Goal: Check status: Check status

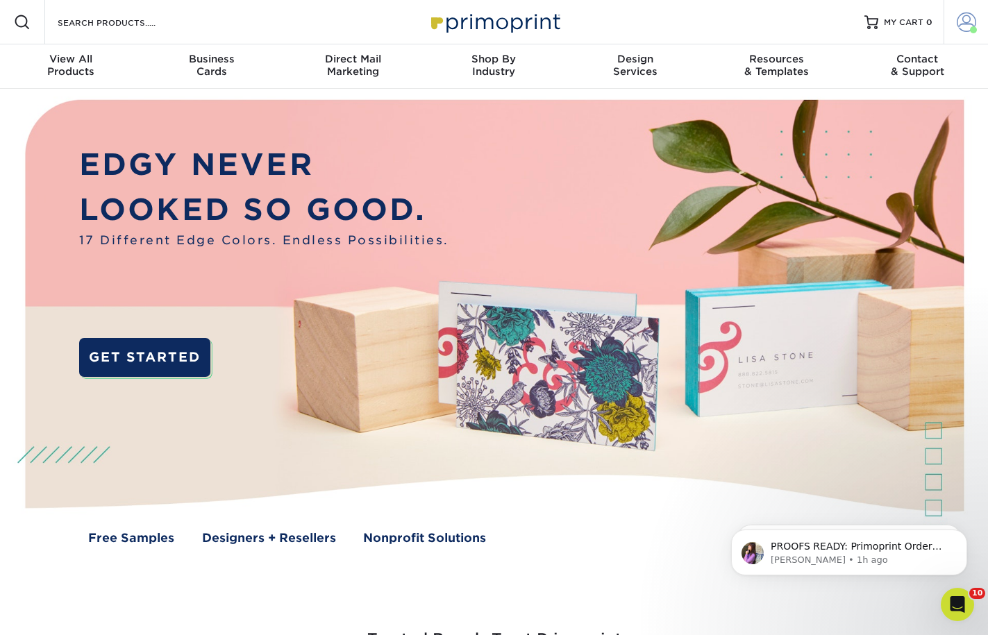
click at [958, 19] on span at bounding box center [965, 21] width 19 height 19
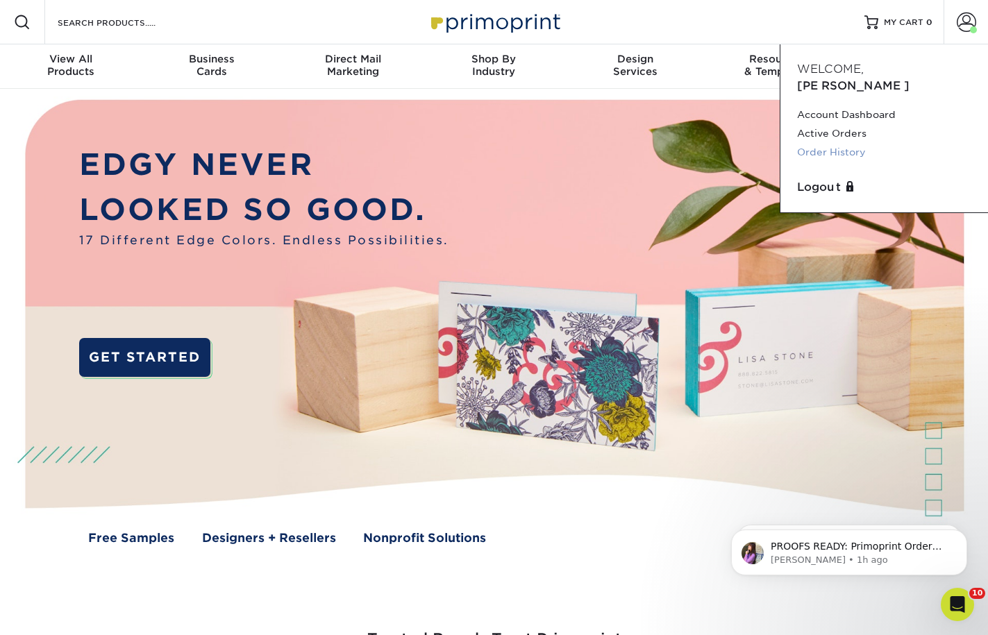
click at [836, 143] on link "Order History" at bounding box center [884, 152] width 174 height 19
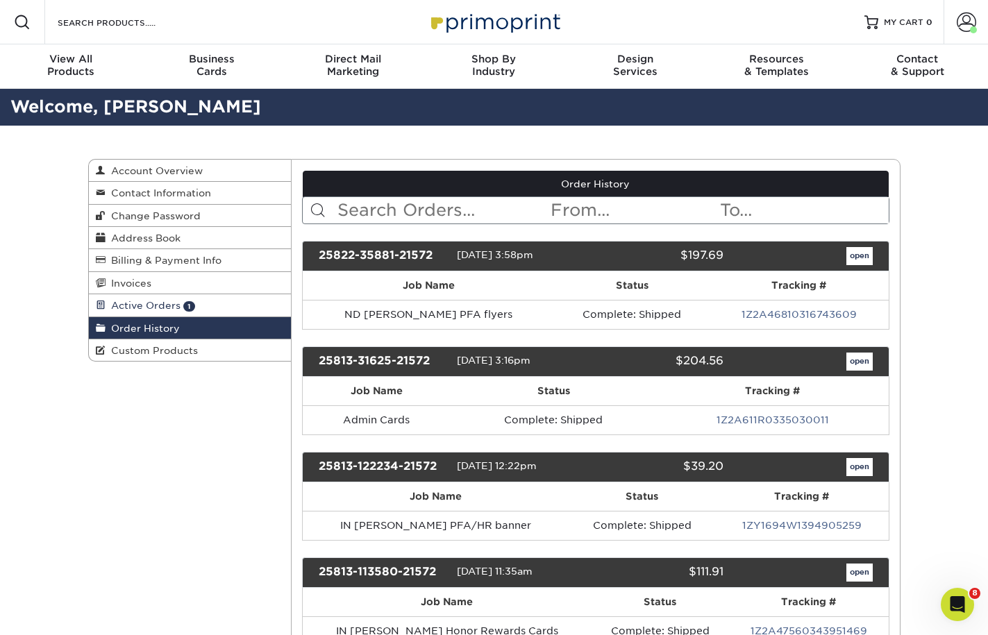
click at [135, 305] on span "Active Orders" at bounding box center [142, 305] width 75 height 11
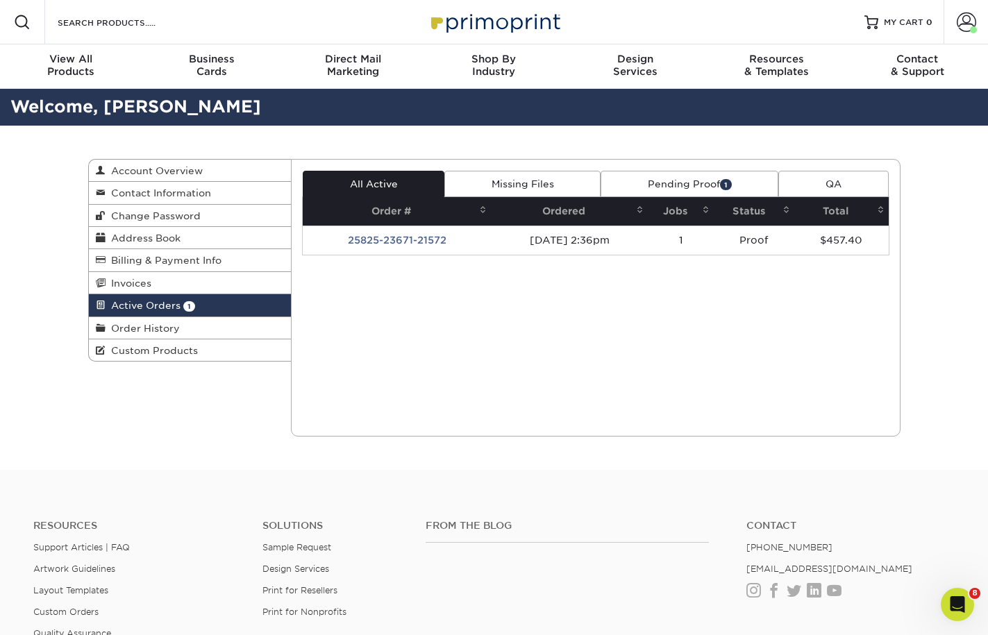
click at [737, 174] on link "Pending Proof 1" at bounding box center [689, 184] width 178 height 26
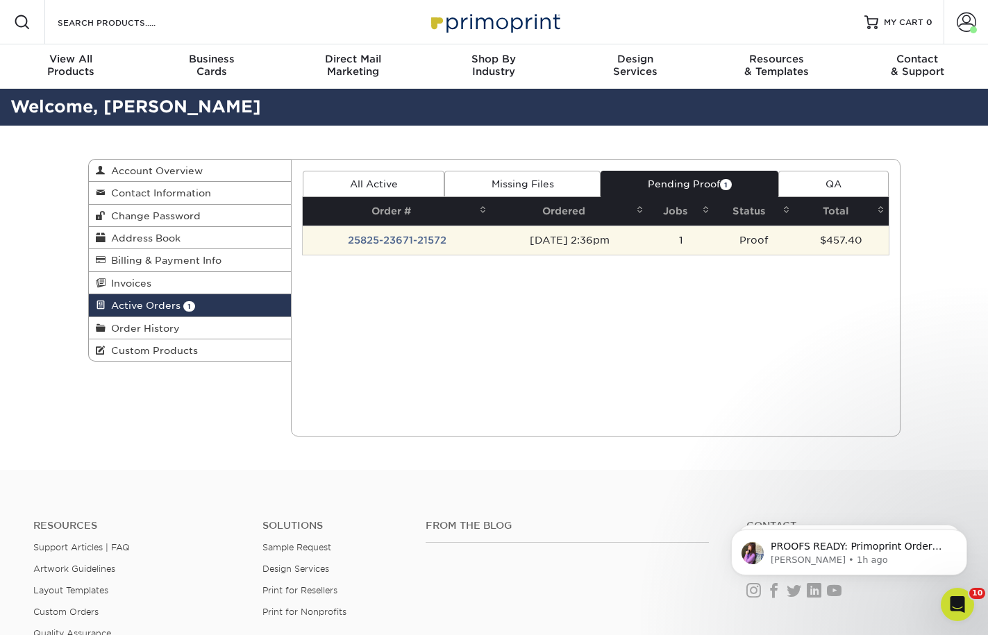
click at [546, 240] on td "08/25/2025 2:36pm" at bounding box center [569, 240] width 157 height 29
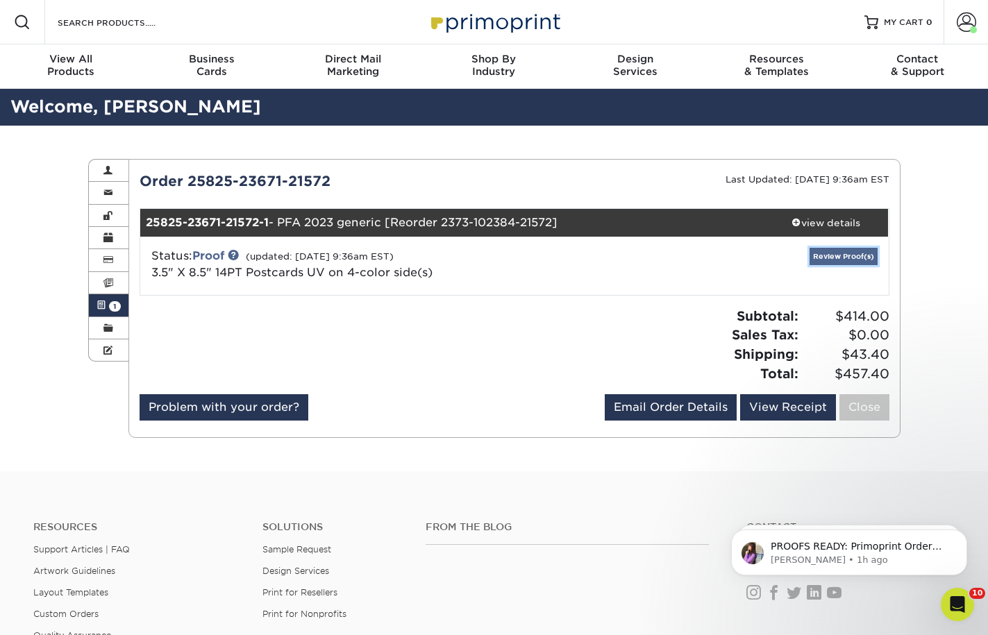
click at [843, 248] on link "Review Proof(s)" at bounding box center [843, 256] width 68 height 17
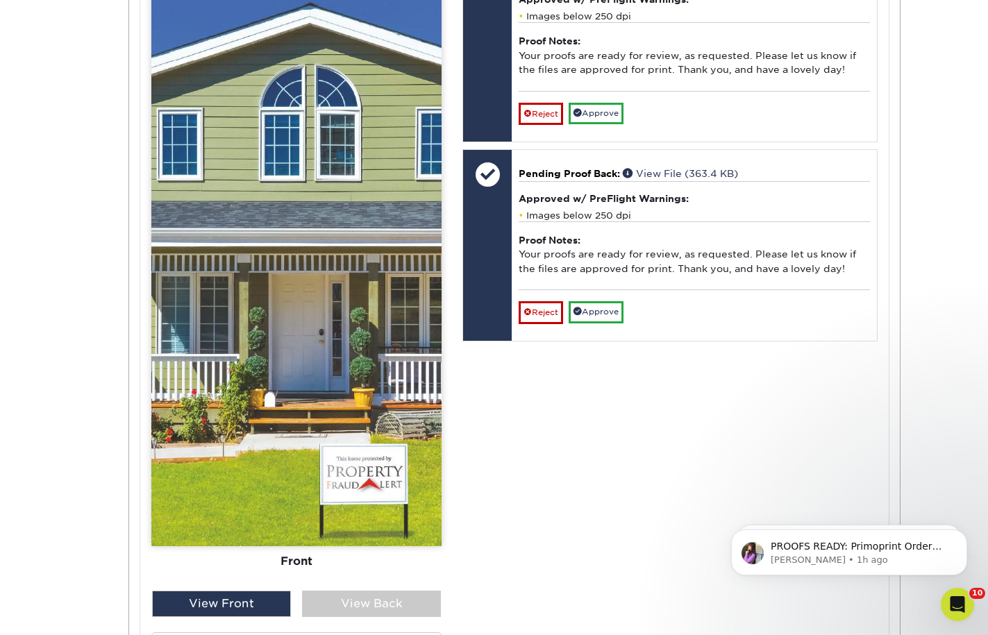
scroll to position [833, 0]
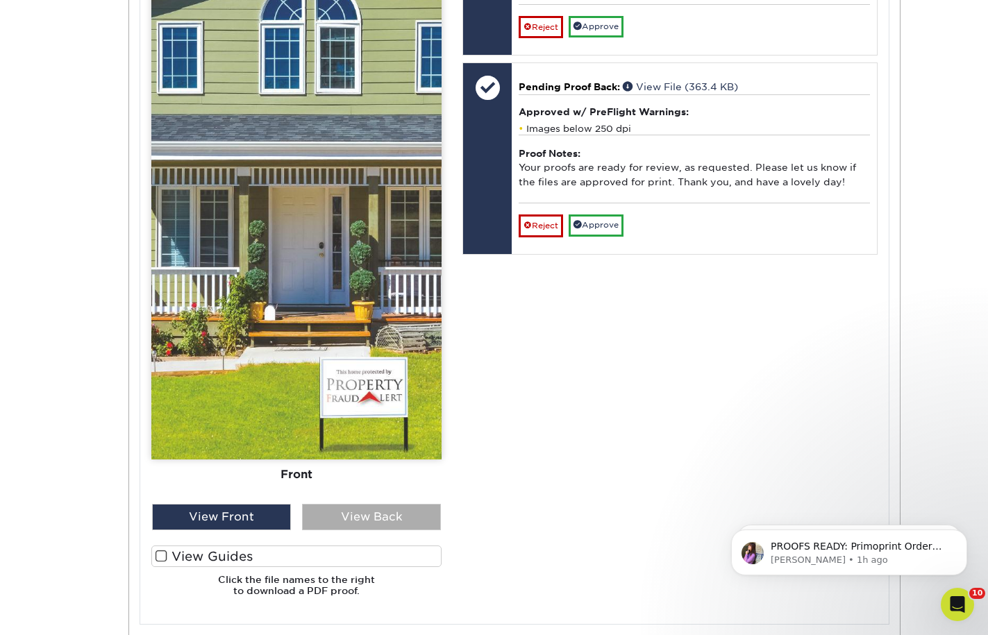
click at [376, 524] on div "View Back" at bounding box center [371, 517] width 139 height 26
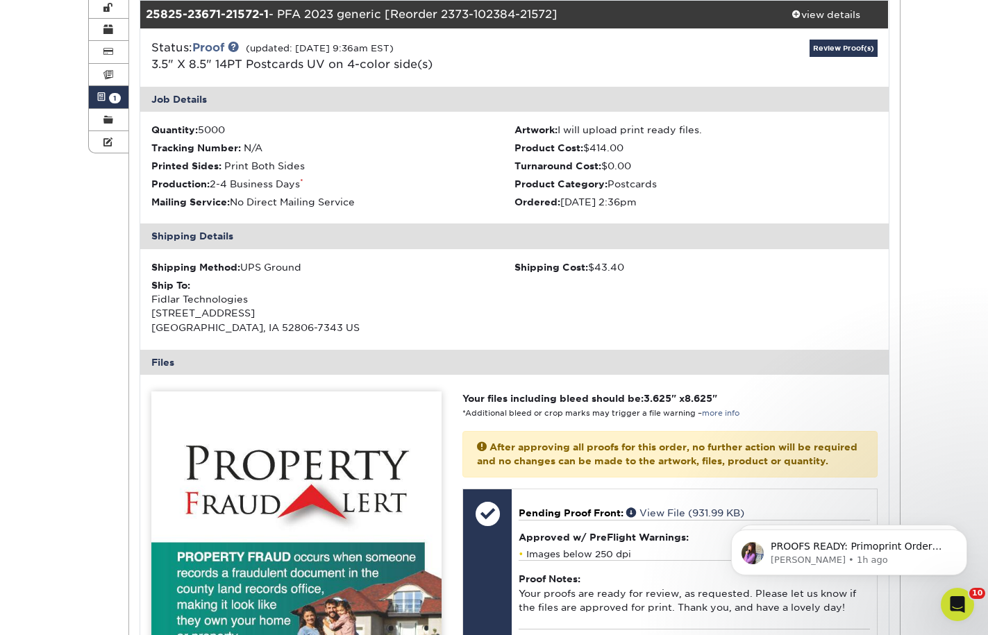
scroll to position [625, 0]
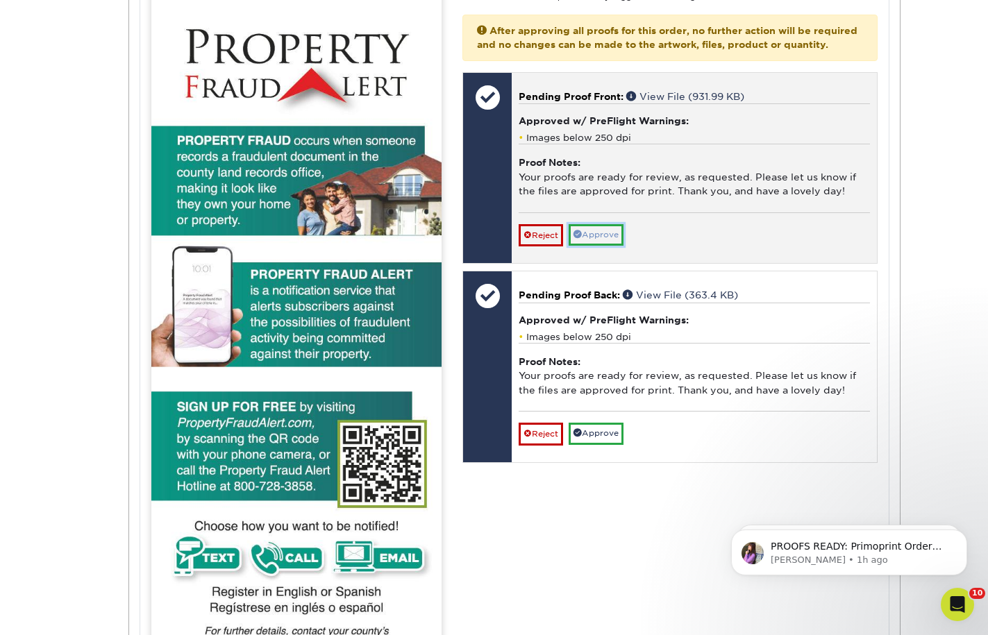
click at [602, 242] on link "Approve" at bounding box center [595, 235] width 55 height 22
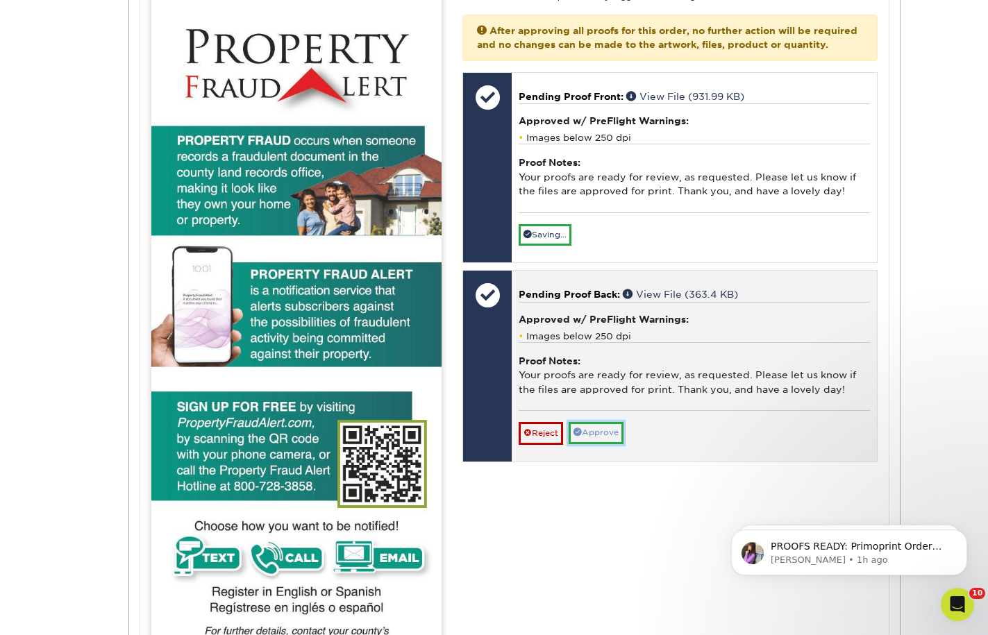
click at [598, 441] on link "Approve" at bounding box center [595, 433] width 55 height 22
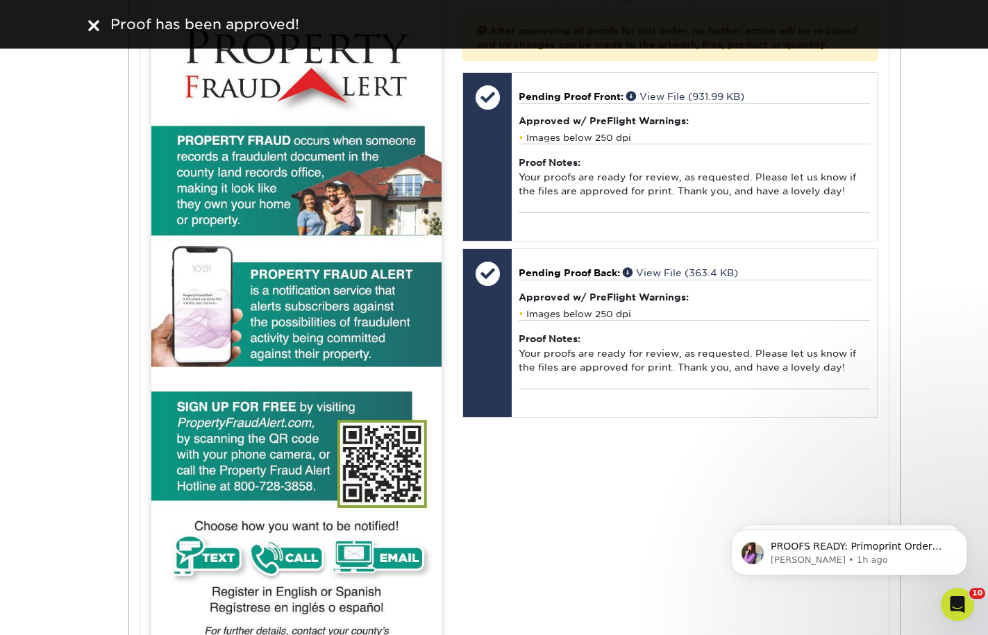
click at [94, 28] on img at bounding box center [93, 25] width 11 height 11
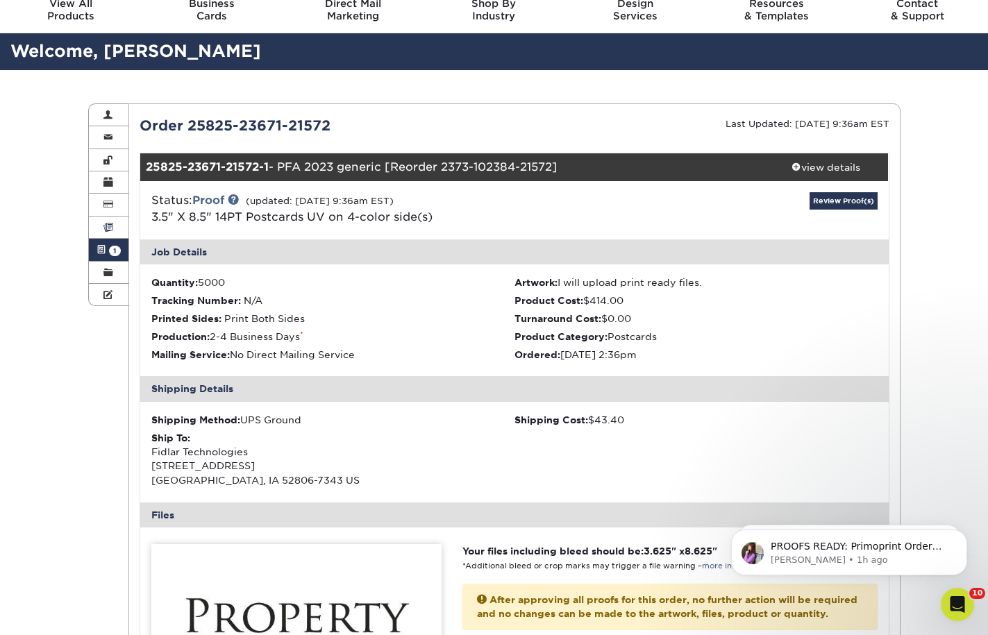
scroll to position [0, 0]
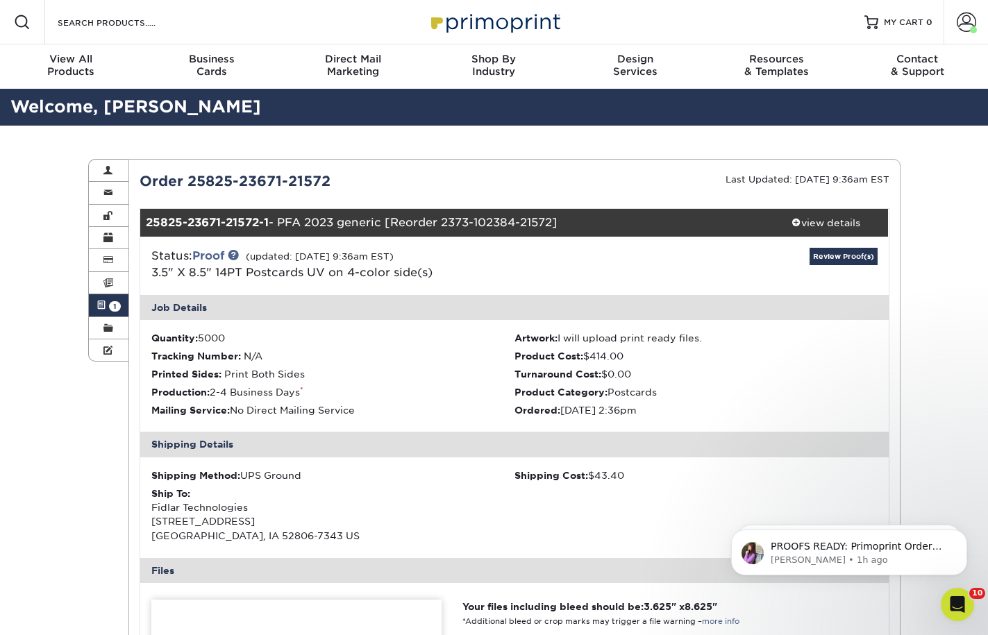
click at [512, 22] on img at bounding box center [494, 22] width 139 height 30
